Goal: Entertainment & Leisure: Consume media (video, audio)

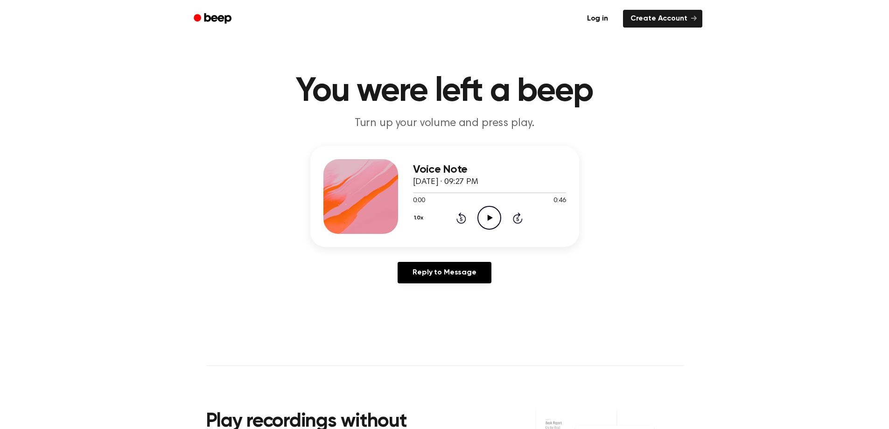
click at [492, 215] on icon "Play Audio" at bounding box center [490, 218] width 24 height 24
click at [485, 219] on icon "Pause Audio" at bounding box center [490, 218] width 24 height 24
click at [484, 194] on div at bounding box center [489, 192] width 153 height 7
click at [488, 218] on icon at bounding box center [490, 218] width 5 height 6
click at [461, 190] on div at bounding box center [489, 192] width 153 height 7
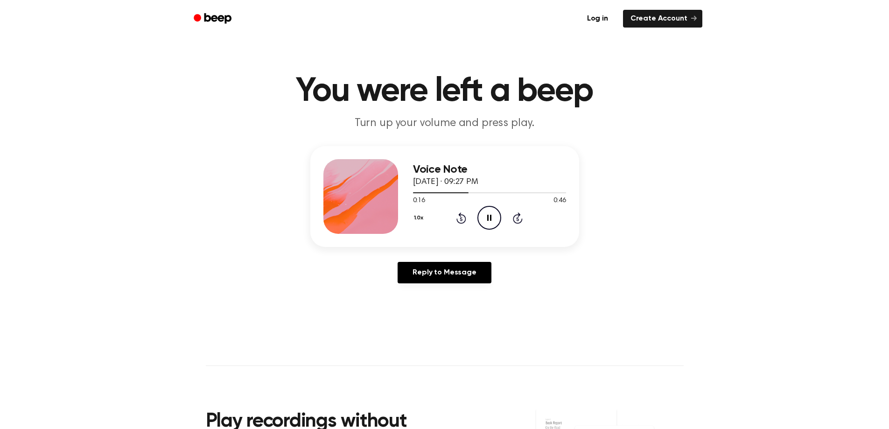
click at [492, 216] on icon "Pause Audio" at bounding box center [490, 218] width 24 height 24
click at [449, 192] on div at bounding box center [441, 192] width 57 height 1
click at [486, 215] on icon "Play Audio" at bounding box center [490, 218] width 24 height 24
click at [488, 216] on icon at bounding box center [489, 218] width 4 height 6
click at [434, 191] on div at bounding box center [489, 192] width 153 height 7
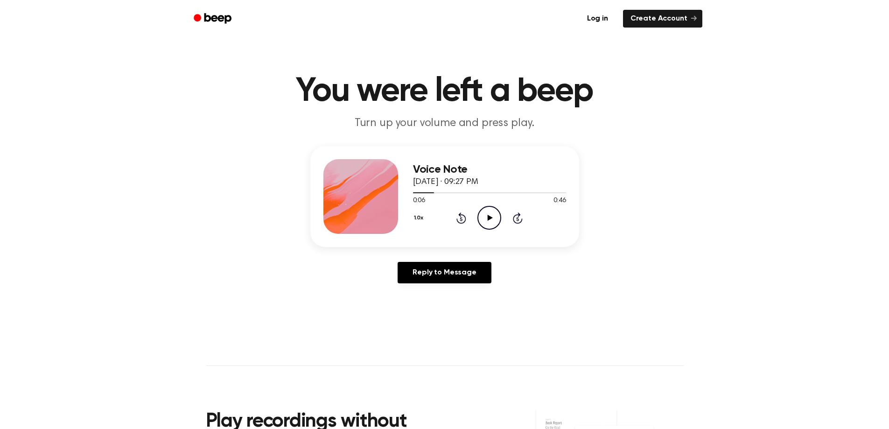
click at [484, 214] on icon "Play Audio" at bounding box center [490, 218] width 24 height 24
click at [485, 214] on icon "Pause Audio" at bounding box center [490, 218] width 24 height 24
click at [485, 215] on icon "Play Audio" at bounding box center [490, 218] width 24 height 24
click at [485, 215] on icon "Pause Audio" at bounding box center [490, 218] width 24 height 24
click at [485, 215] on icon "Play Audio" at bounding box center [490, 218] width 24 height 24
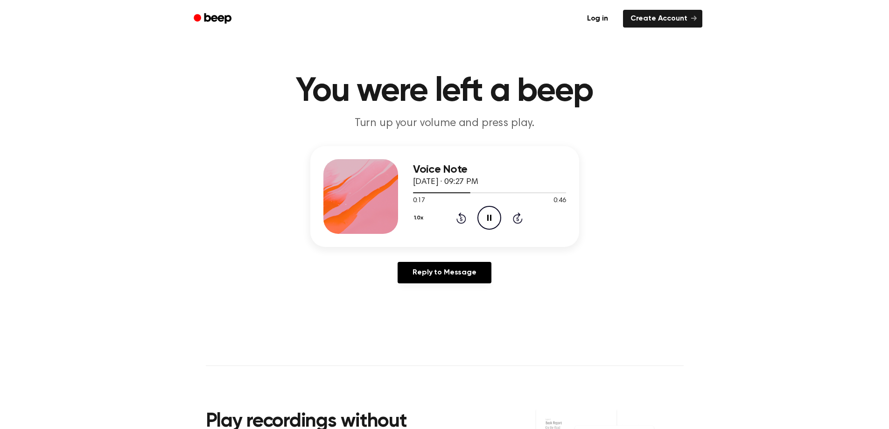
click at [485, 215] on icon "Pause Audio" at bounding box center [490, 218] width 24 height 24
click at [485, 215] on icon "Play Audio" at bounding box center [490, 218] width 24 height 24
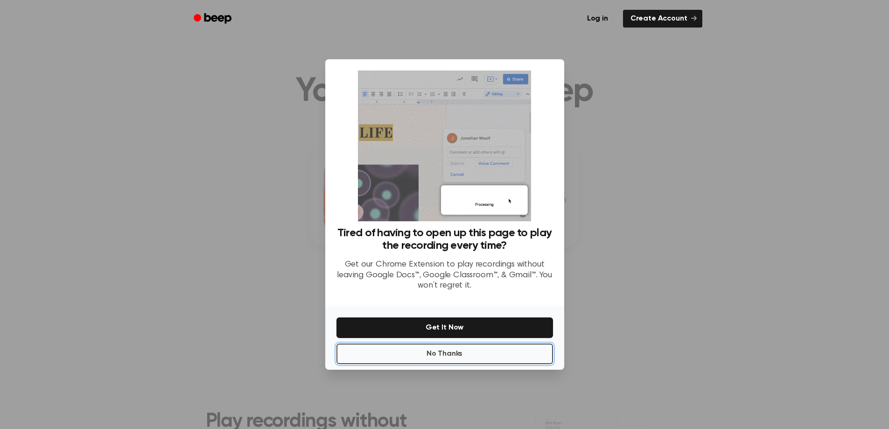
drag, startPoint x: 448, startPoint y: 352, endPoint x: 449, endPoint y: 347, distance: 4.9
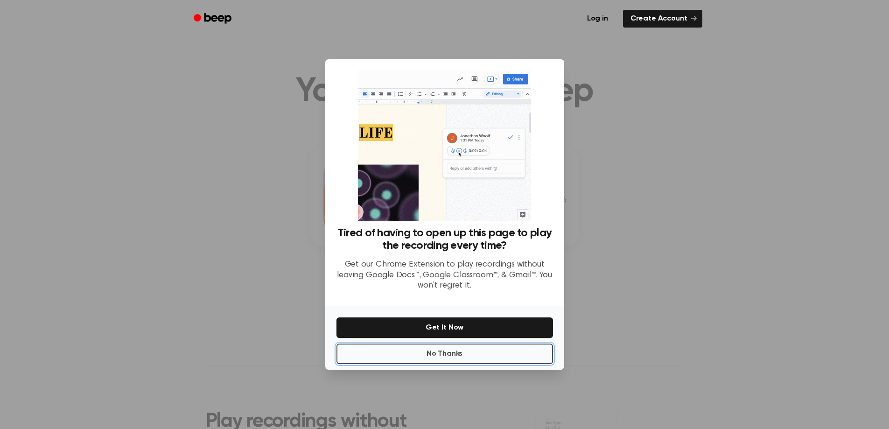
click at [449, 349] on button "No Thanks" at bounding box center [445, 354] width 217 height 21
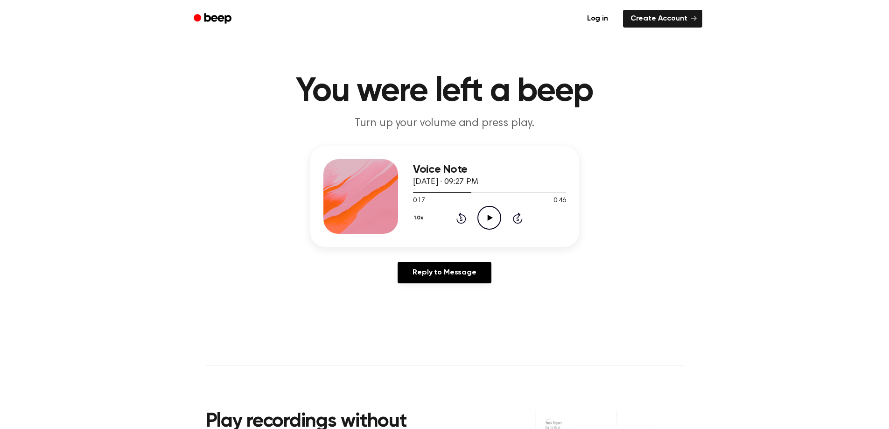
click at [487, 232] on div "Voice Note [DATE] · 09:27 PM 0:17 0:46 Your browser does not support the [objec…" at bounding box center [489, 196] width 153 height 75
click at [486, 222] on icon "Play Audio" at bounding box center [490, 218] width 24 height 24
click at [493, 213] on icon "Pause Audio" at bounding box center [490, 218] width 24 height 24
click at [493, 213] on icon "Play Audio" at bounding box center [490, 218] width 24 height 24
click at [493, 213] on icon "Pause Audio" at bounding box center [490, 218] width 24 height 24
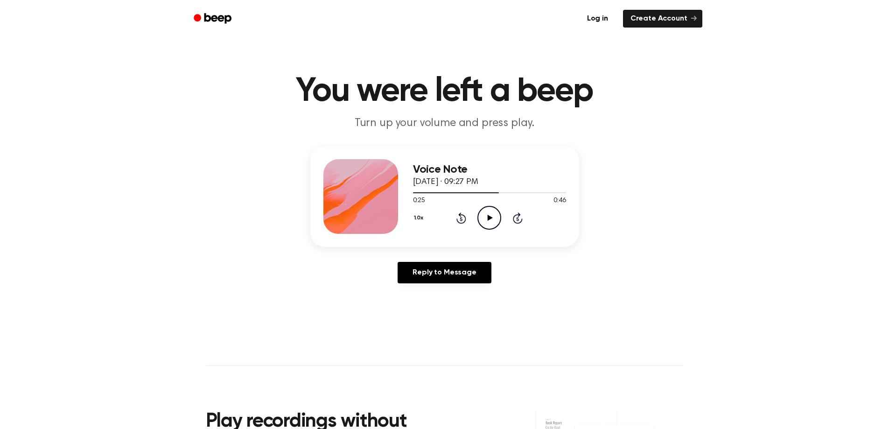
click at [493, 214] on icon "Play Audio" at bounding box center [490, 218] width 24 height 24
click at [529, 193] on div at bounding box center [489, 192] width 153 height 7
click at [492, 219] on icon "Play Audio" at bounding box center [490, 218] width 24 height 24
click at [515, 193] on div at bounding box center [489, 192] width 153 height 7
click at [490, 220] on icon at bounding box center [489, 218] width 4 height 6
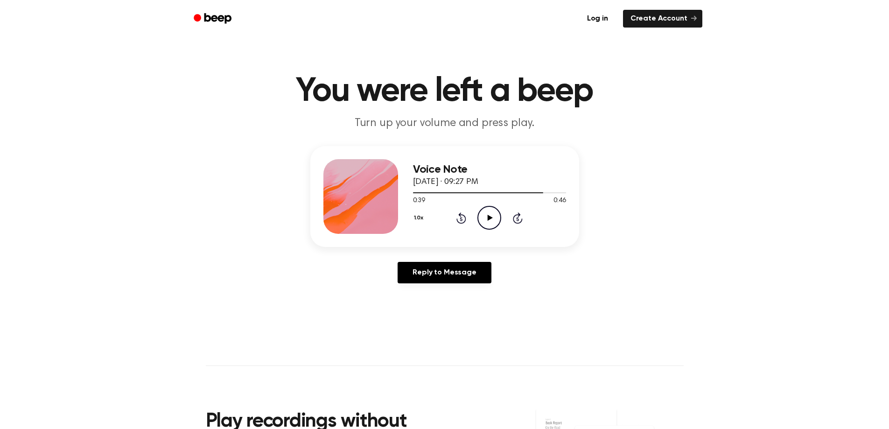
click at [490, 220] on icon "Play Audio" at bounding box center [490, 218] width 24 height 24
click at [490, 220] on icon at bounding box center [489, 218] width 4 height 6
click at [490, 220] on icon "Play Audio" at bounding box center [490, 218] width 24 height 24
click at [490, 221] on icon at bounding box center [489, 218] width 4 height 6
